Goal: Check status: Check status

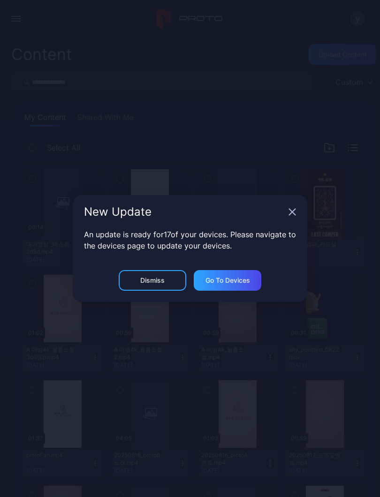
click at [295, 215] on icon "button" at bounding box center [291, 211] width 7 height 7
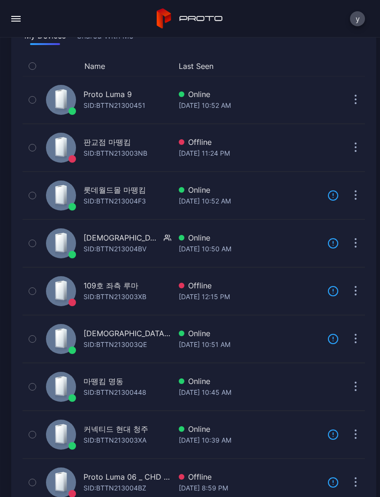
scroll to position [81, 0]
click at [130, 393] on div "SID: BTTN21300448" at bounding box center [114, 392] width 63 height 11
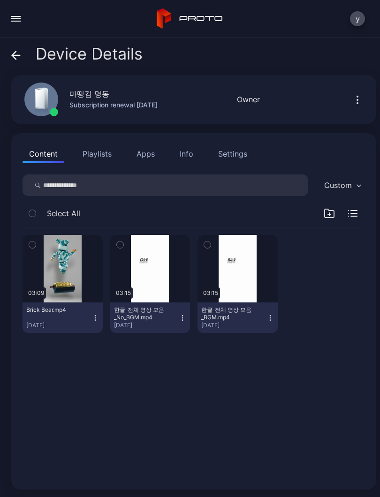
click at [148, 314] on div "한글_전체 영상 모음_No_BGM.mp4" at bounding box center [140, 313] width 52 height 15
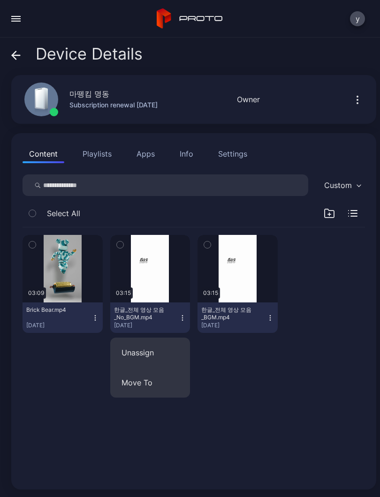
click at [0, 0] on div "button" at bounding box center [0, 0] width 0 height 0
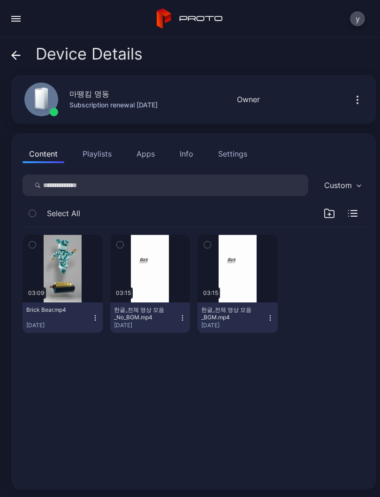
click at [0, 0] on div "button" at bounding box center [0, 0] width 0 height 0
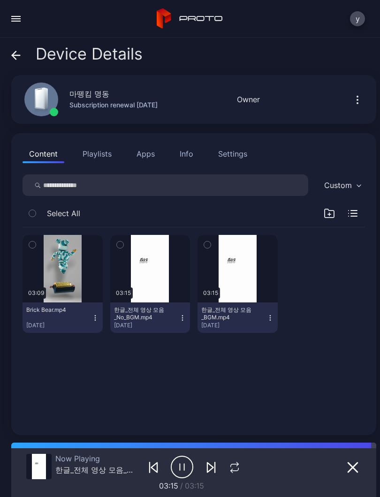
click at [0, 0] on div "button" at bounding box center [0, 0] width 0 height 0
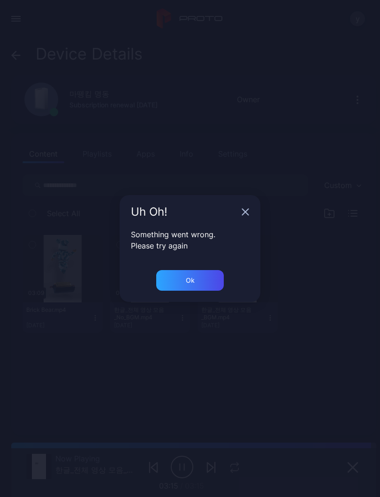
click at [242, 213] on icon "button" at bounding box center [244, 211] width 7 height 7
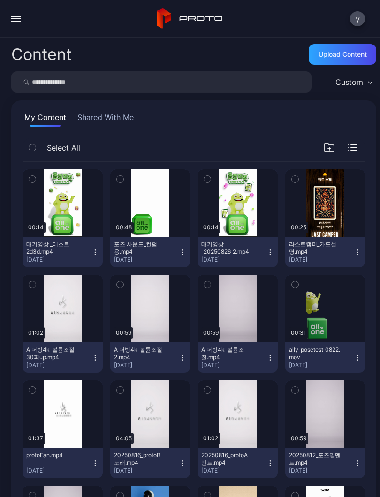
click at [23, 14] on button "button" at bounding box center [16, 18] width 19 height 19
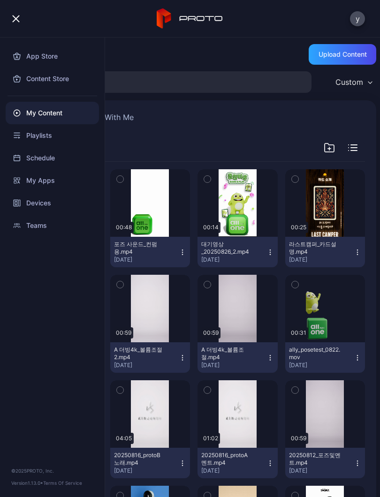
click at [45, 204] on div "Devices" at bounding box center [52, 203] width 93 height 22
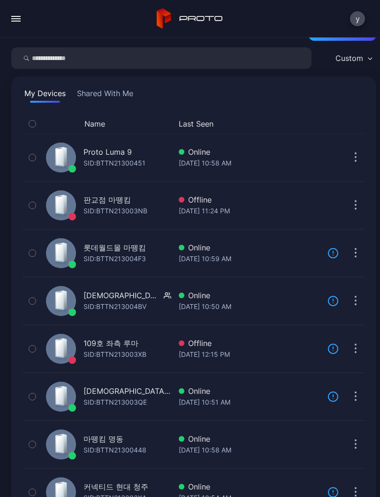
scroll to position [24, 0]
click at [167, 441] on div "마뗑킴 명동 SID: BTTN21300448" at bounding box center [106, 443] width 129 height 43
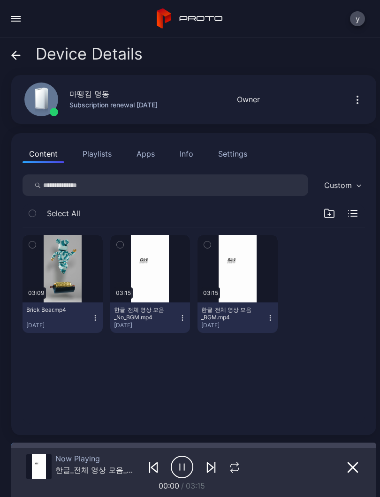
click at [0, 0] on div "button" at bounding box center [0, 0] width 0 height 0
click at [238, 470] on icon "button" at bounding box center [234, 469] width 8 height 3
click at [238, 465] on icon "button" at bounding box center [233, 467] width 15 height 11
